Goal: Consume media (video, audio)

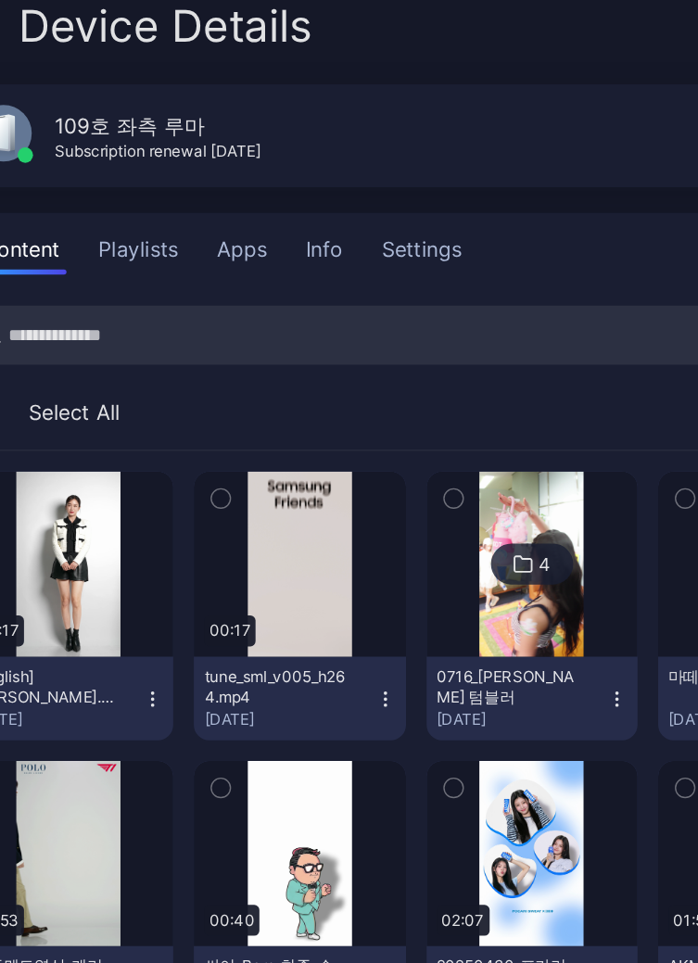
scroll to position [6, 0]
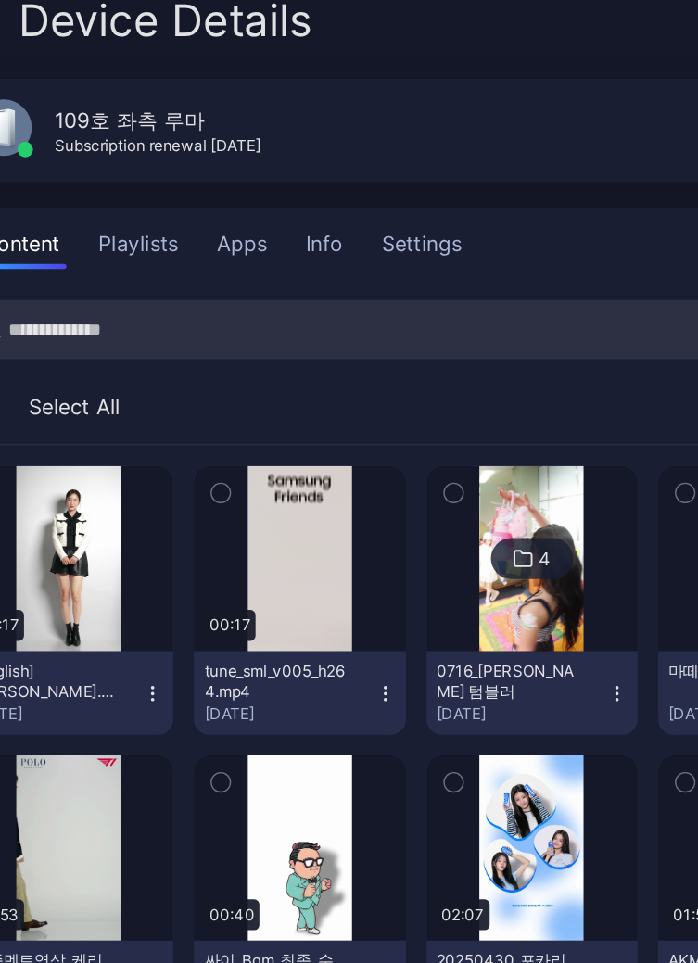
click at [186, 105] on span "Device Details" at bounding box center [168, 99] width 211 height 35
click at [201, 316] on input "search" at bounding box center [303, 322] width 563 height 43
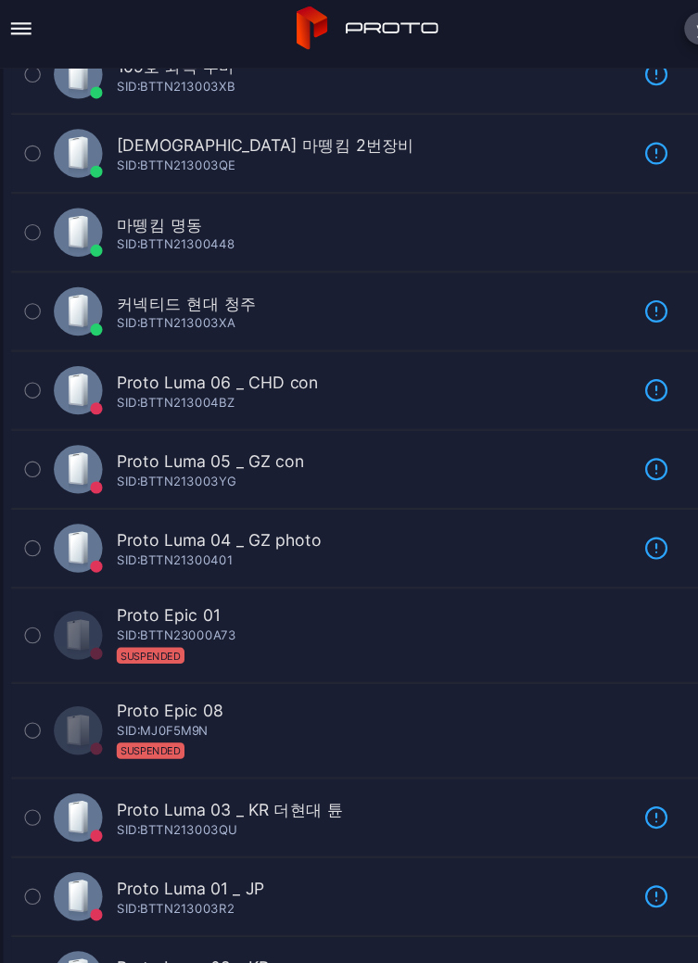
scroll to position [593, 0]
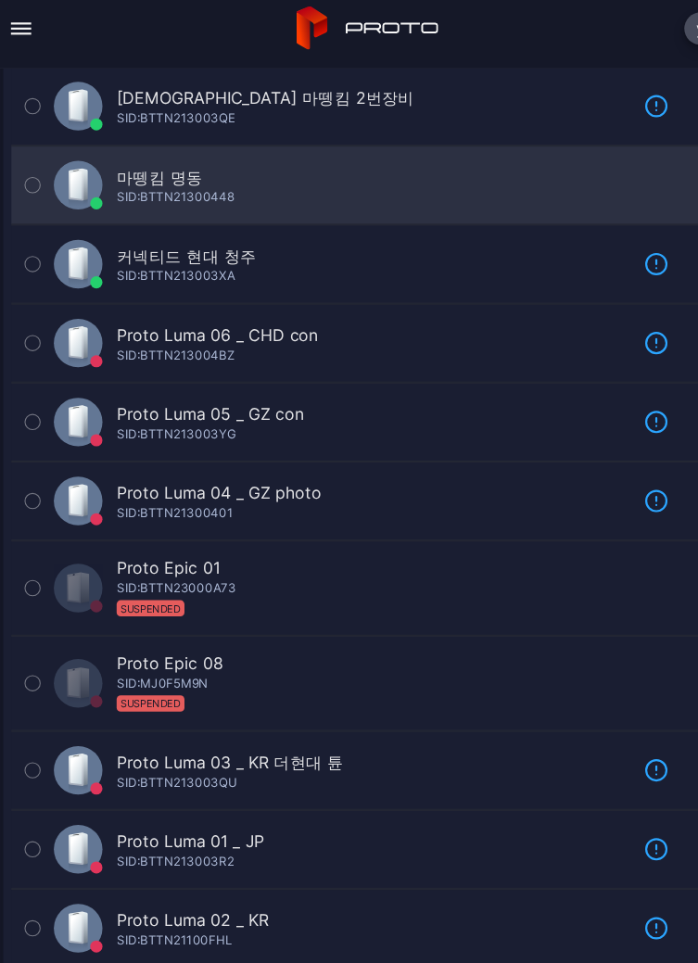
click at [190, 159] on div "마뗑킴 명동 SID: BTTN21300448" at bounding box center [323, 180] width 525 height 44
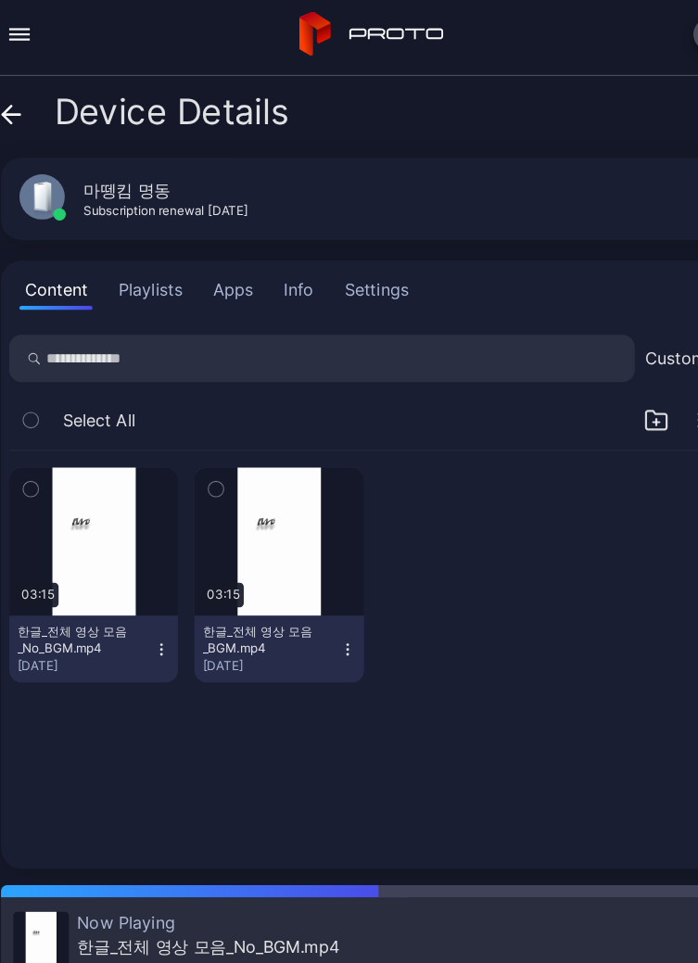
click at [318, 17] on icon at bounding box center [350, 37] width 132 height 41
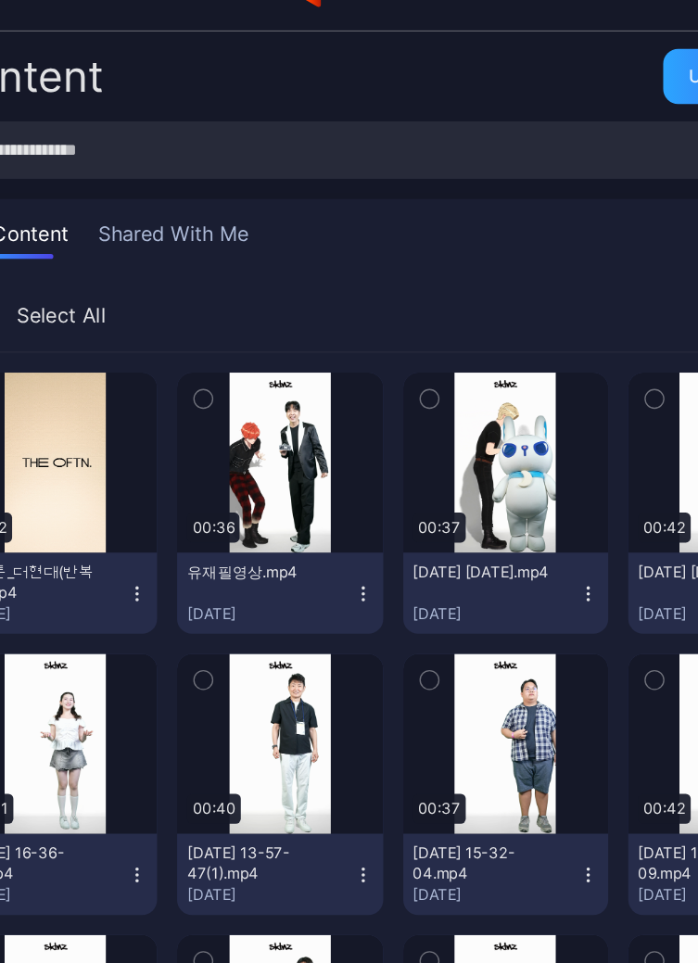
click at [138, 744] on div "Preview" at bounding box center [98, 810] width 152 height 133
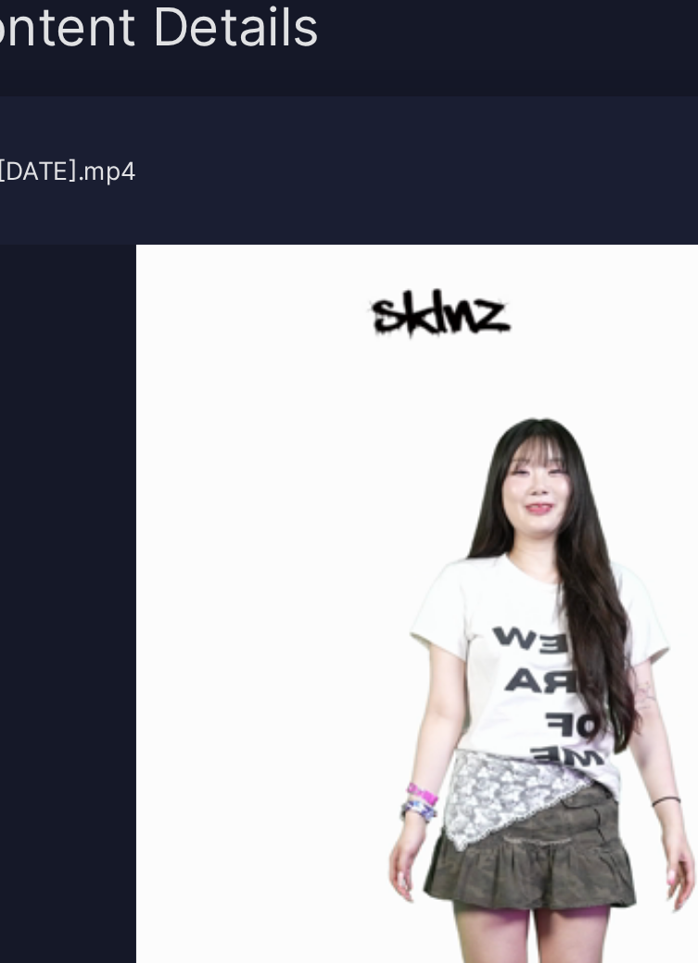
scroll to position [4, 0]
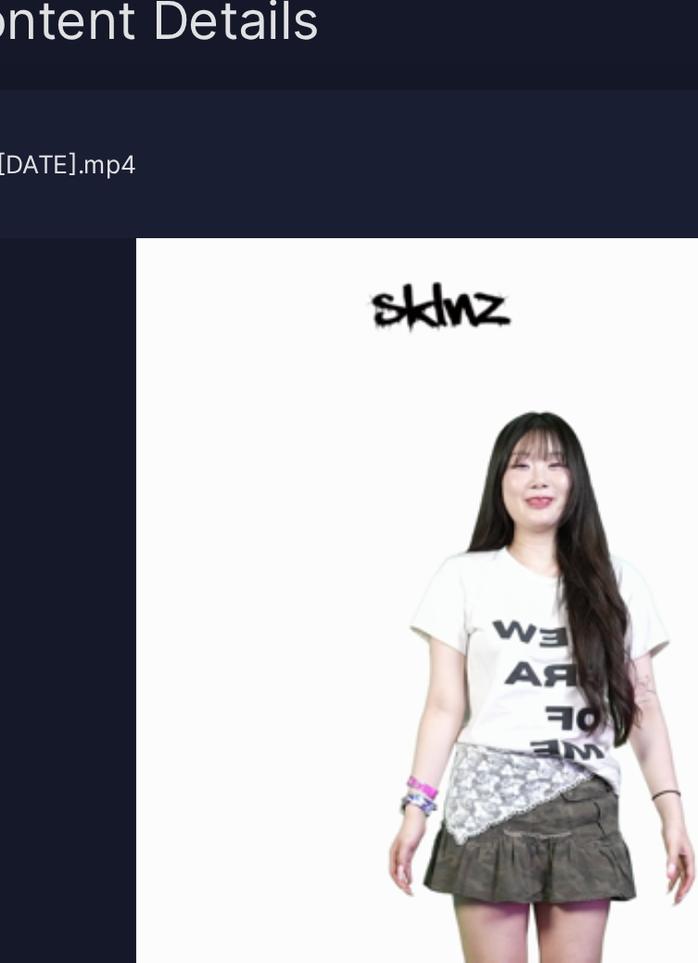
click at [290, 97] on div "Content Details" at bounding box center [349, 107] width 668 height 44
click at [323, 566] on video "Sorry, your browser doesn‘t support embedded videos" at bounding box center [349, 556] width 638 height 644
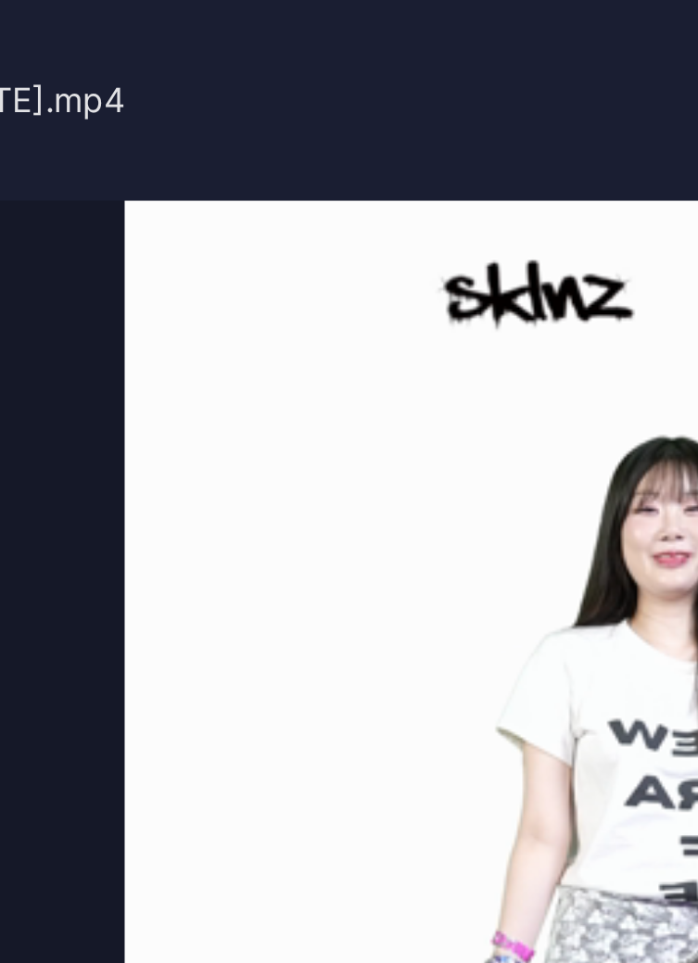
scroll to position [18, 0]
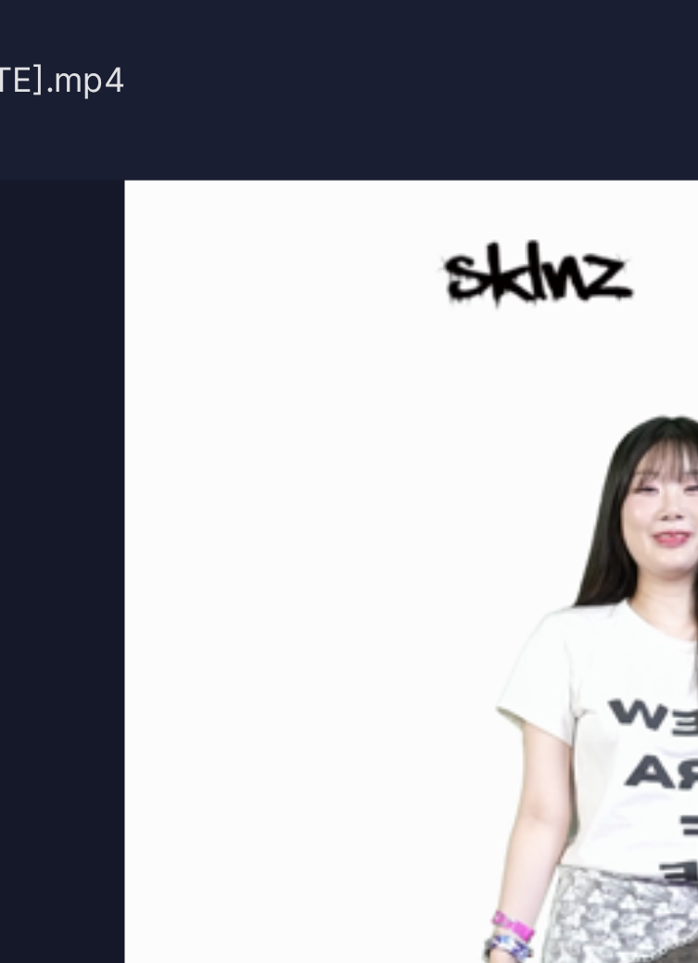
click at [199, 498] on video "Sorry, your browser doesn‘t support embedded videos" at bounding box center [349, 542] width 638 height 644
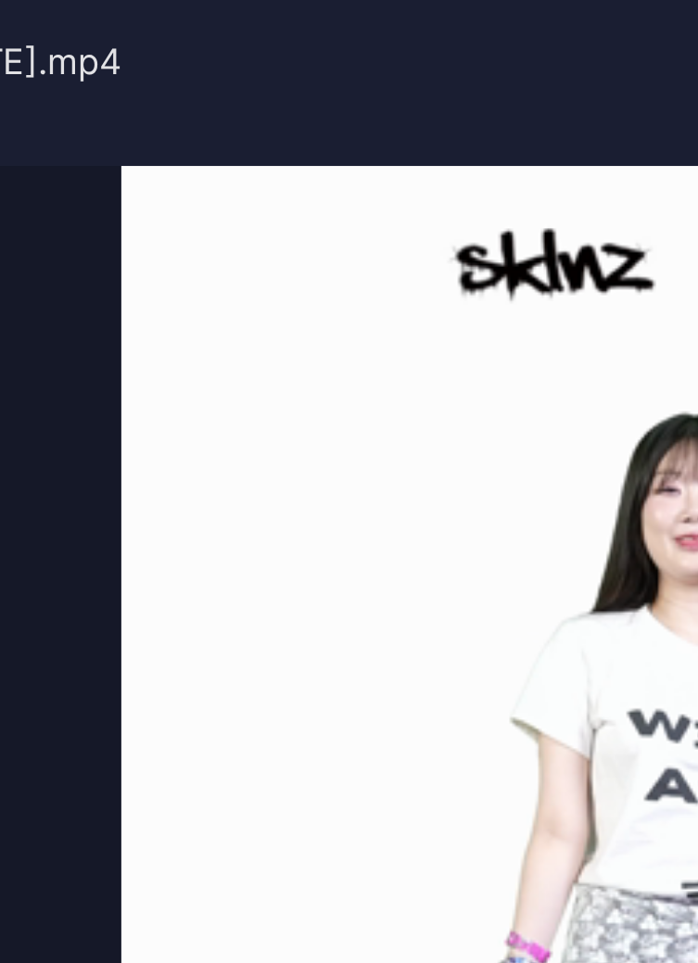
scroll to position [26, 0]
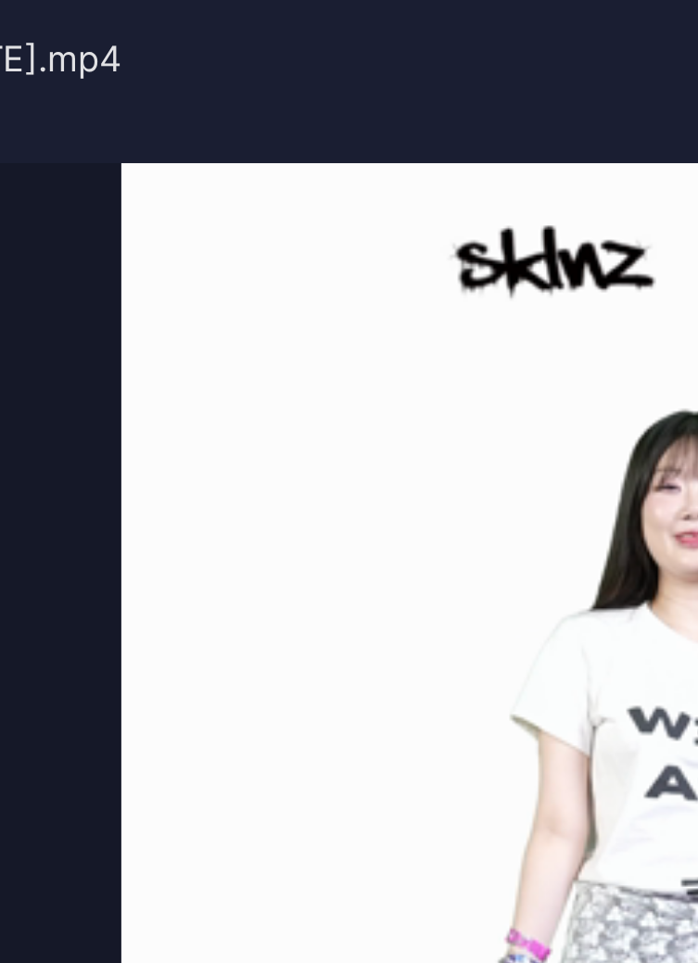
click at [196, 267] on video "Sorry, your browser doesn‘t support embedded videos" at bounding box center [349, 533] width 638 height 644
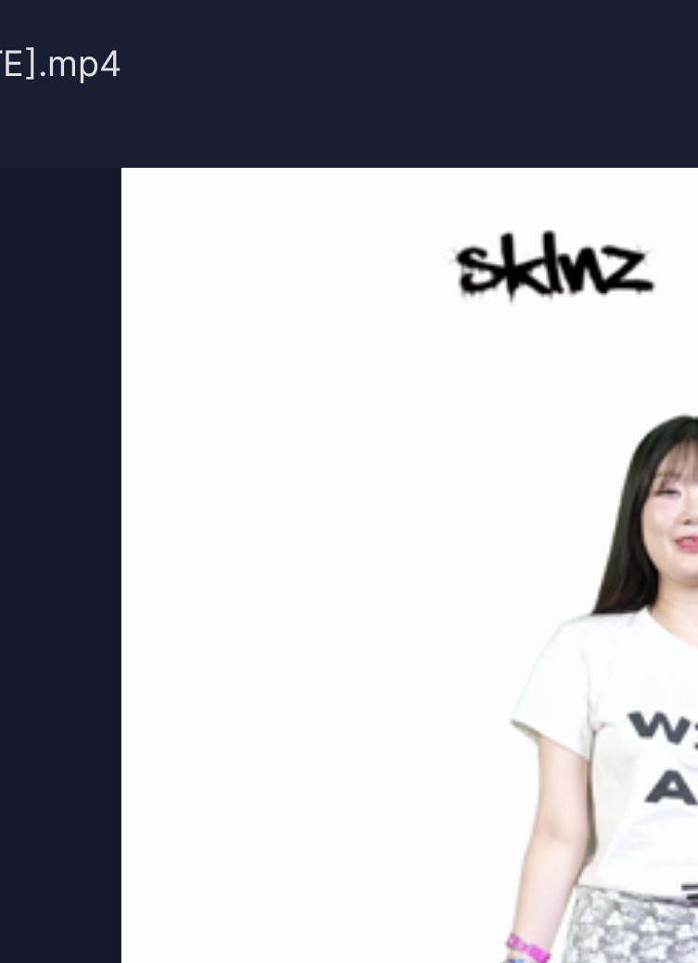
click at [197, 275] on video "Sorry, your browser doesn‘t support embedded videos" at bounding box center [349, 535] width 638 height 644
click at [155, 146] on div "[DATE] [DATE].mp4 [DATE]" at bounding box center [349, 176] width 638 height 74
click at [168, 167] on div "[DATE] [DATE].mp4" at bounding box center [99, 169] width 138 height 22
click at [183, 146] on div "[DATE] [DATE].mp4 [DATE]" at bounding box center [349, 176] width 638 height 74
click at [196, 275] on video "Sorry, your browser doesn‘t support embedded videos" at bounding box center [349, 535] width 638 height 644
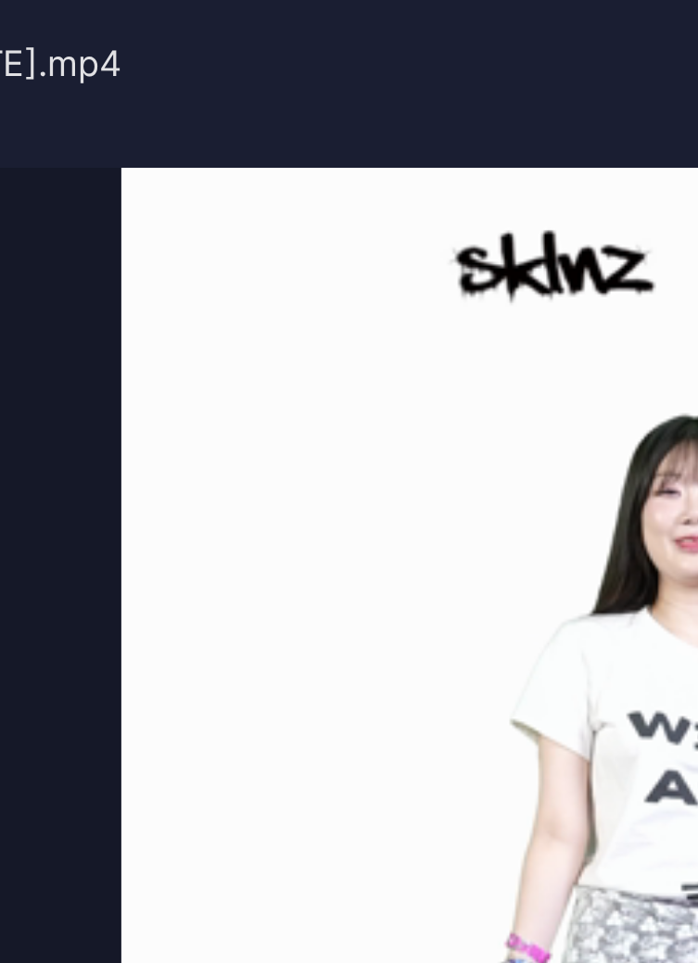
click at [206, 279] on video "Sorry, your browser doesn‘t support embedded videos" at bounding box center [349, 535] width 638 height 644
click at [259, 146] on div "[DATE] [DATE].mp4 [DATE]" at bounding box center [349, 176] width 638 height 74
click at [206, 281] on video "Sorry, your browser doesn‘t support embedded videos" at bounding box center [349, 535] width 638 height 644
click at [163, 474] on video "Sorry, your browser doesn‘t support embedded videos" at bounding box center [349, 535] width 638 height 644
click at [186, 148] on div "[DATE] [DATE].mp4 [DATE]" at bounding box center [349, 176] width 638 height 74
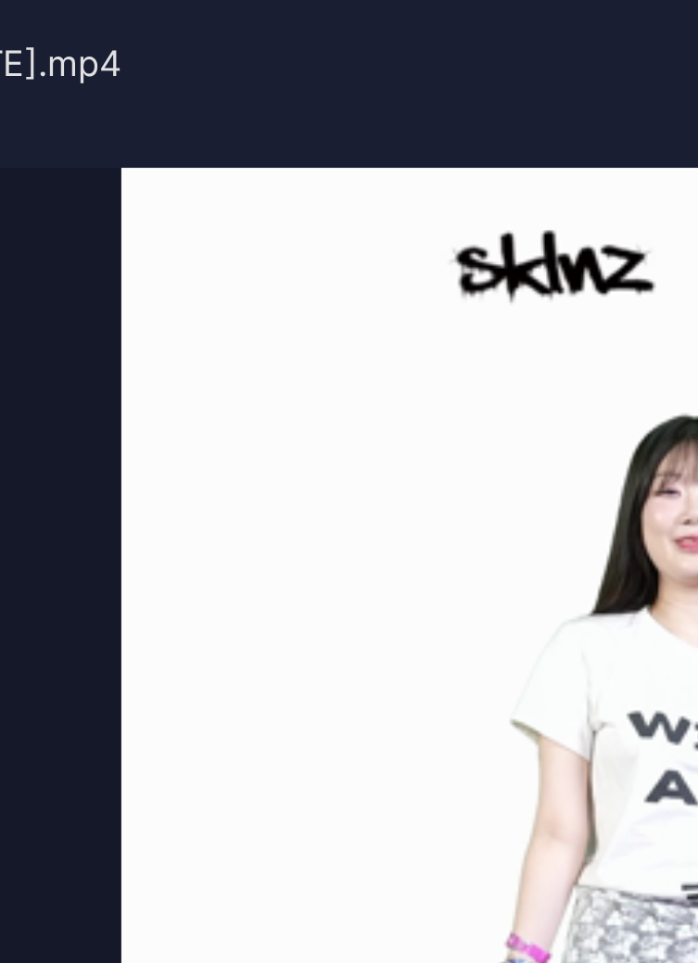
click at [197, 276] on video "Sorry, your browser doesn‘t support embedded videos" at bounding box center [349, 535] width 638 height 644
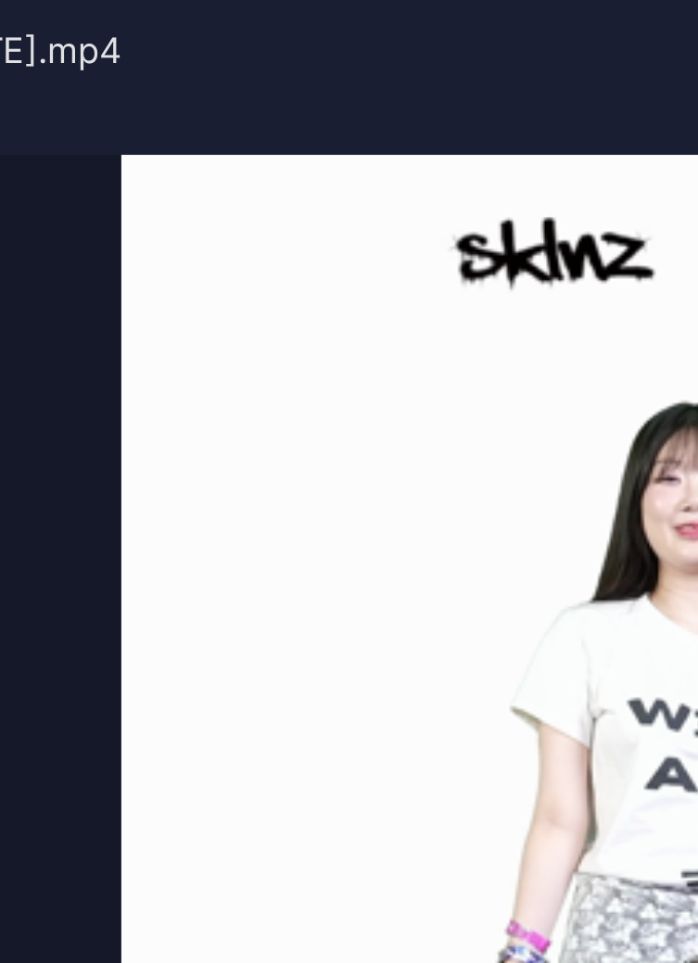
scroll to position [27, 0]
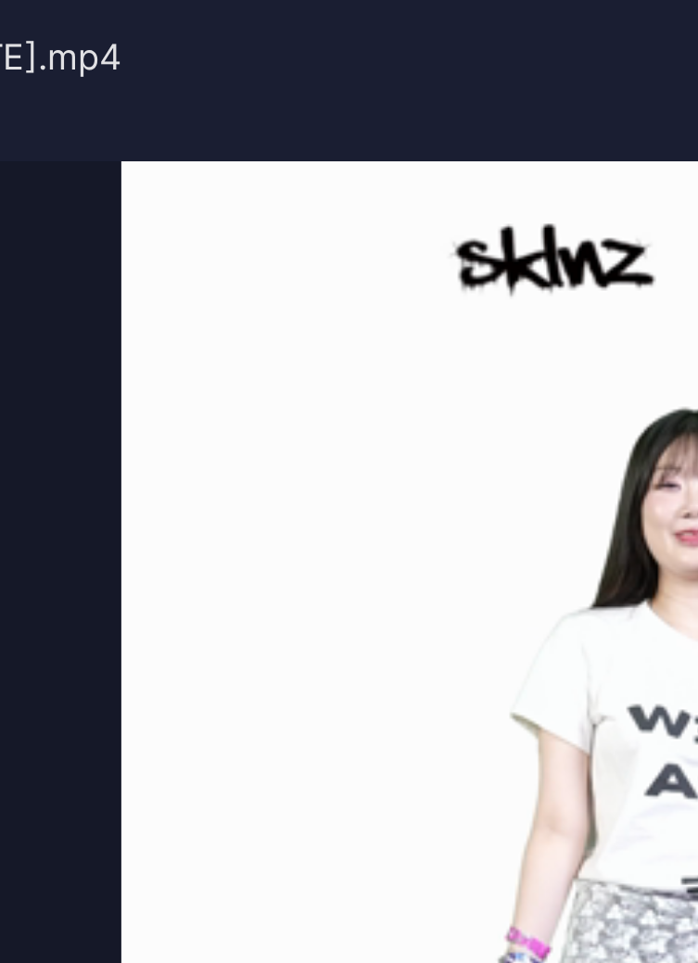
click at [197, 275] on video "Sorry, your browser doesn‘t support embedded videos" at bounding box center [349, 532] width 638 height 644
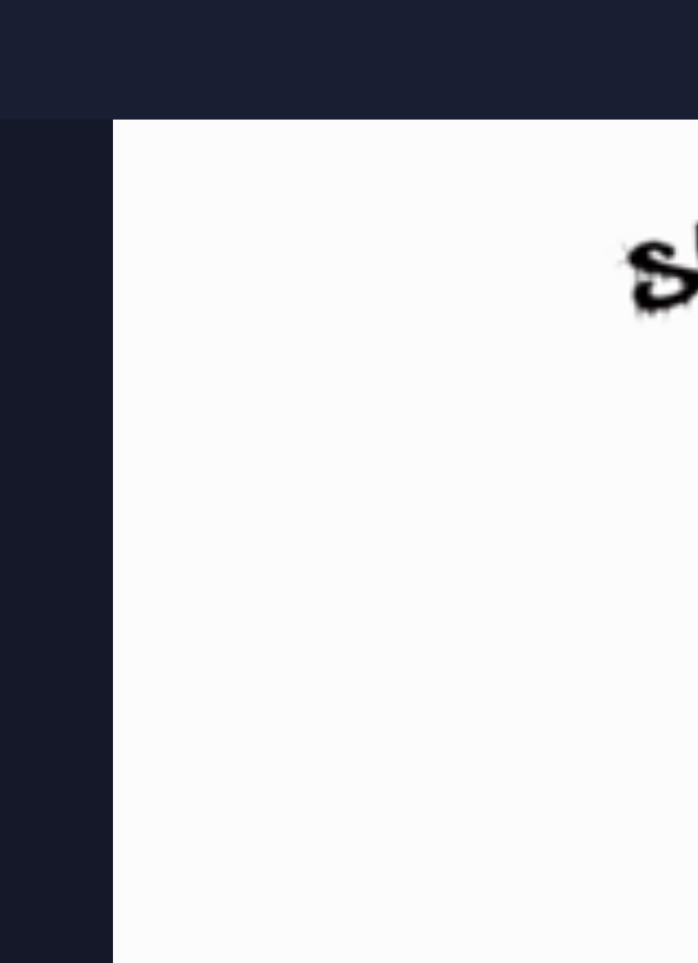
scroll to position [30, 0]
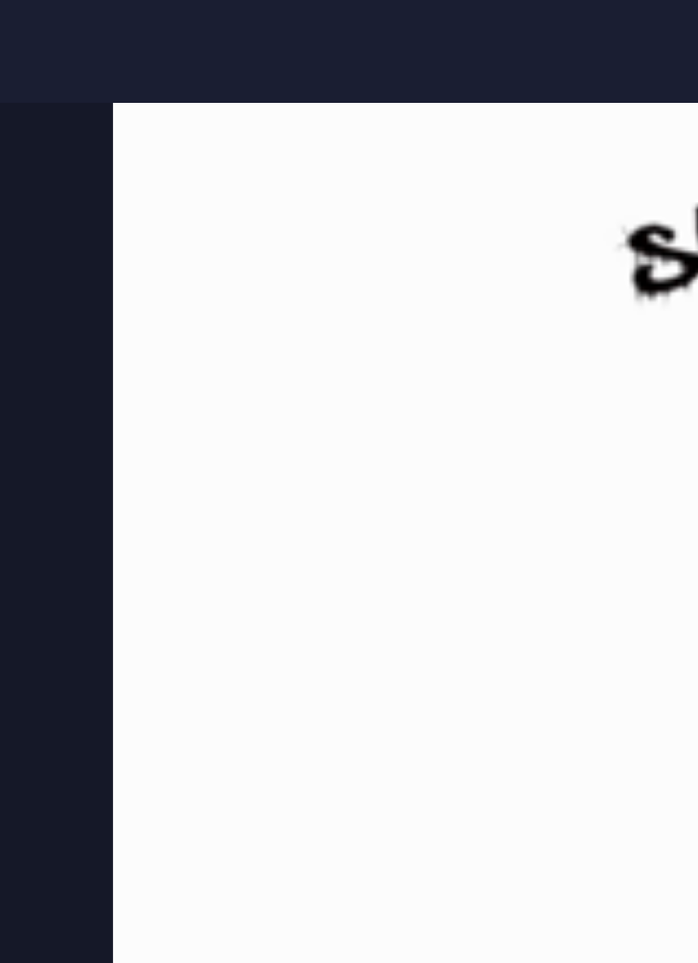
click at [188, 247] on video "Sorry, your browser doesn‘t support embedded videos" at bounding box center [349, 530] width 638 height 644
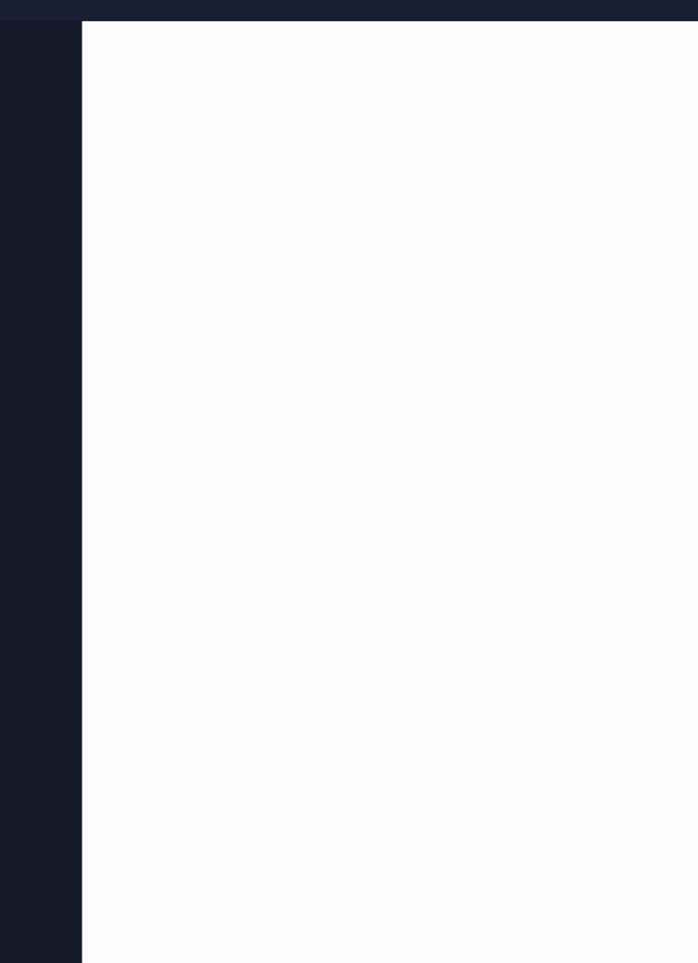
scroll to position [35, 0]
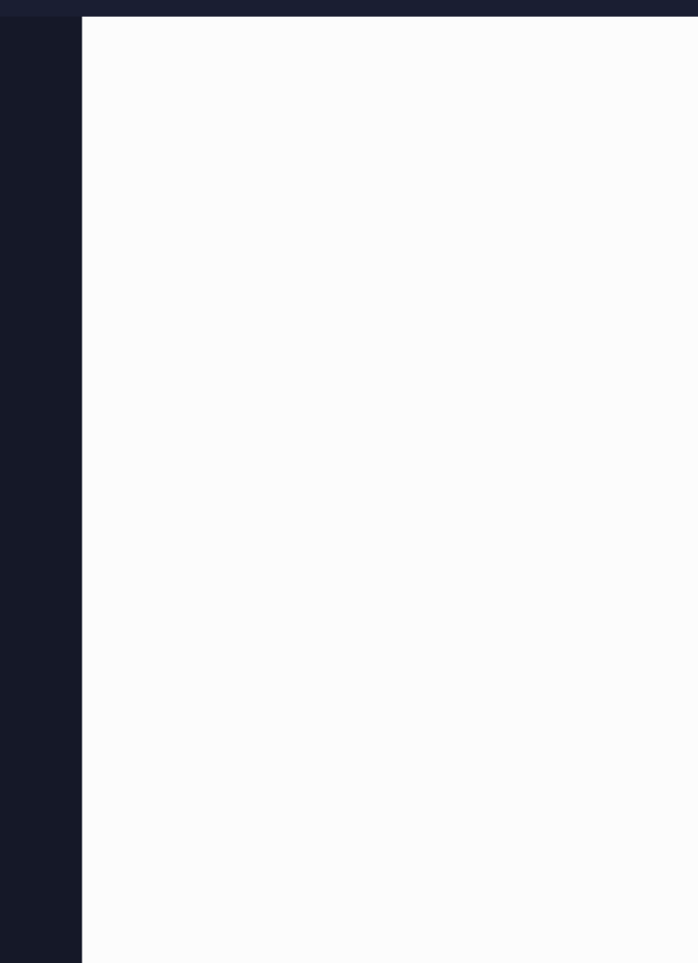
click at [187, 290] on video "Sorry, your browser doesn‘t support embedded videos" at bounding box center [349, 524] width 638 height 644
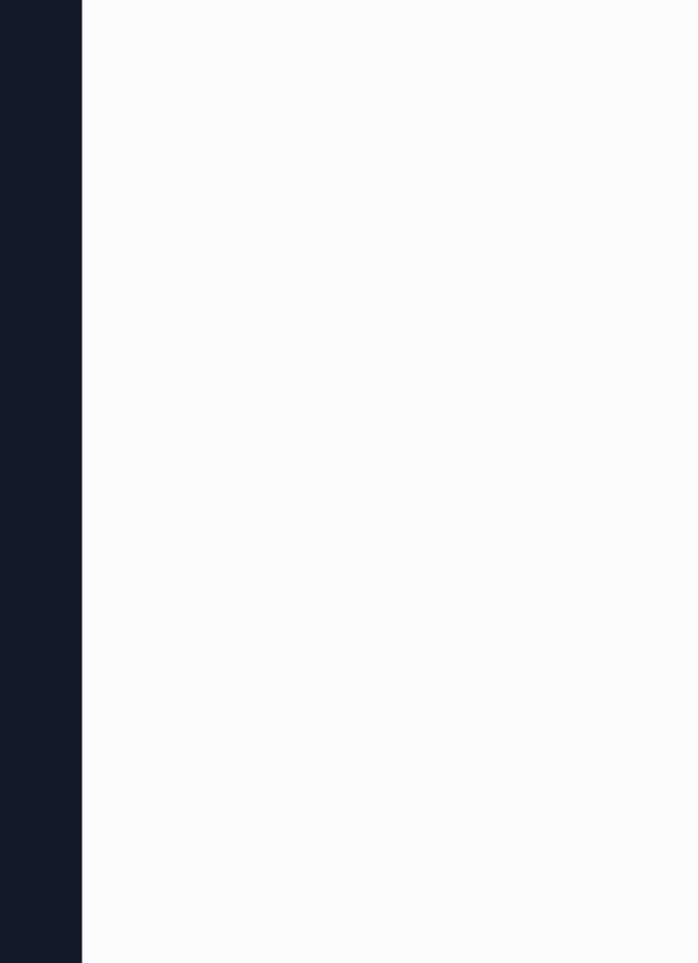
scroll to position [47, 0]
